Goal: Transaction & Acquisition: Purchase product/service

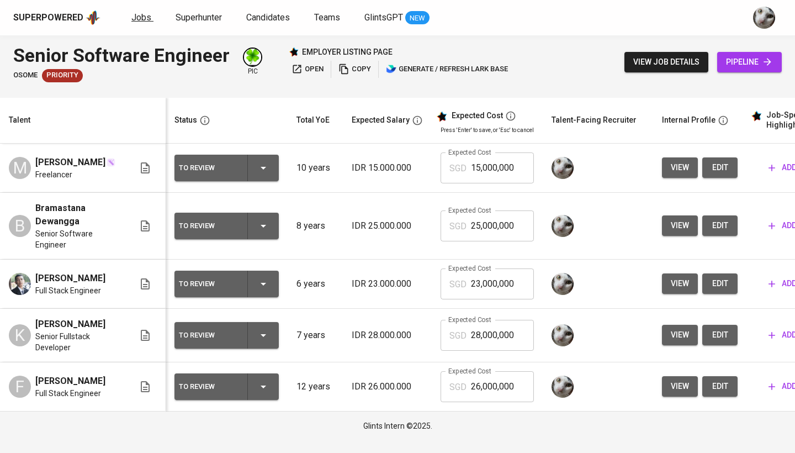
click at [136, 19] on span "Jobs" at bounding box center [141, 17] width 20 height 10
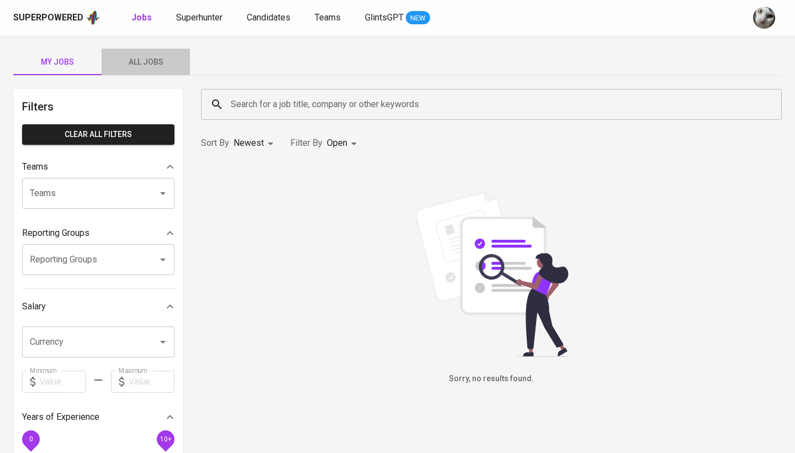
click at [144, 54] on button "All Jobs" at bounding box center [146, 62] width 88 height 26
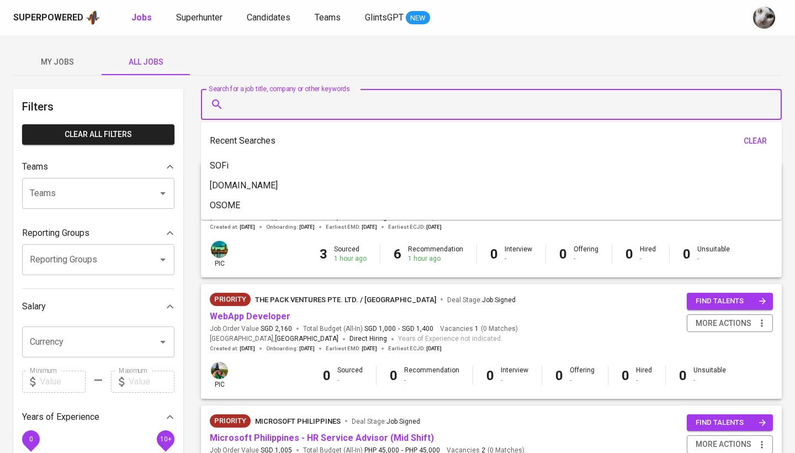
click at [252, 104] on input "Search for a job title, company or other keywords" at bounding box center [494, 104] width 532 height 21
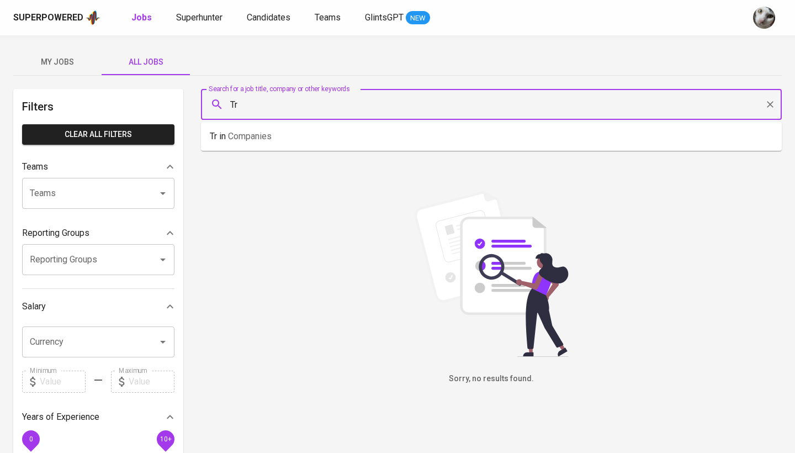
type input "T"
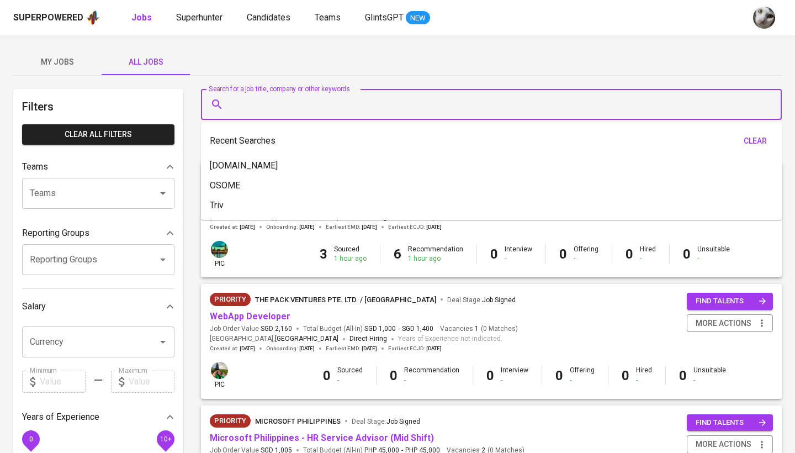
type input "R"
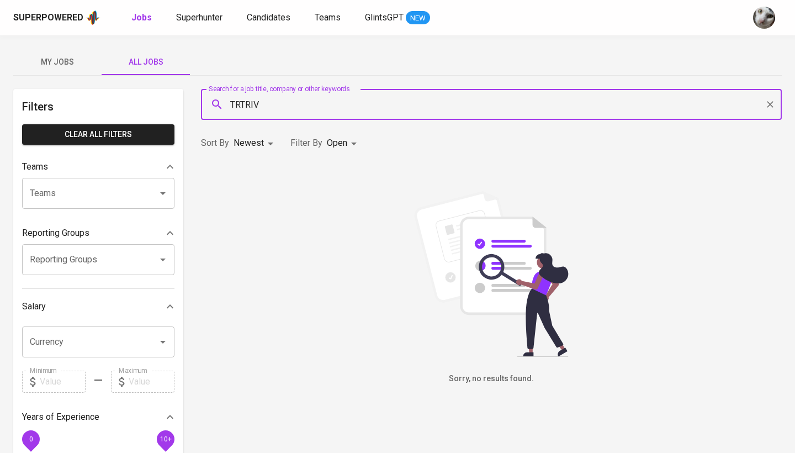
click at [289, 108] on input "TRTRIV" at bounding box center [494, 104] width 532 height 21
click at [269, 101] on input "TRIV" at bounding box center [494, 104] width 532 height 21
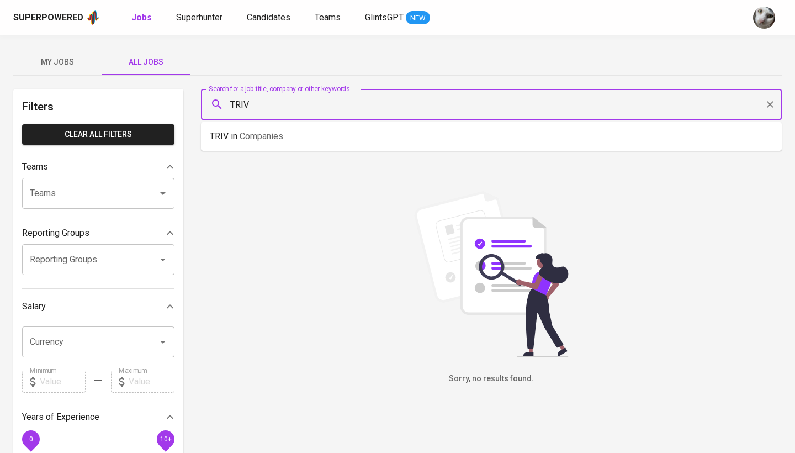
click at [269, 101] on input "TRIV" at bounding box center [494, 104] width 532 height 21
type input "b"
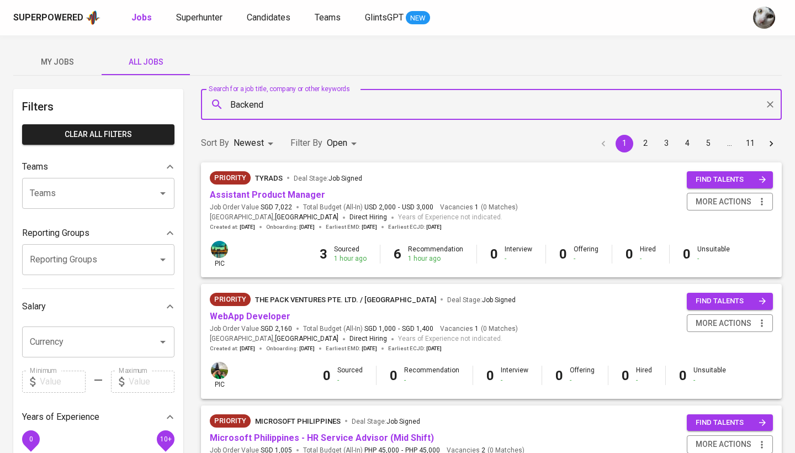
type input "Backend"
